Goal: Find specific page/section: Find specific page/section

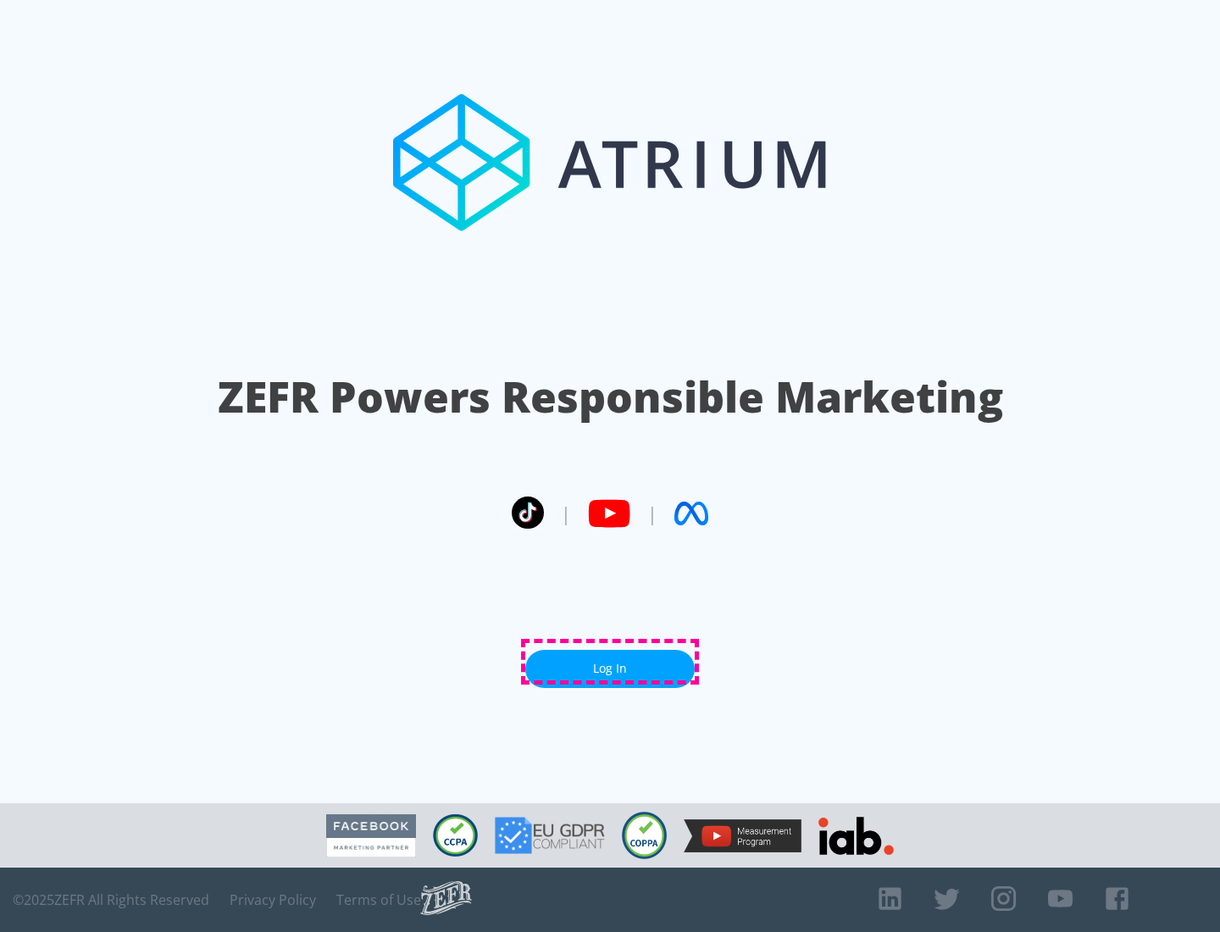
click at [610, 662] on link "Log In" at bounding box center [610, 669] width 170 height 38
